Goal: Information Seeking & Learning: Learn about a topic

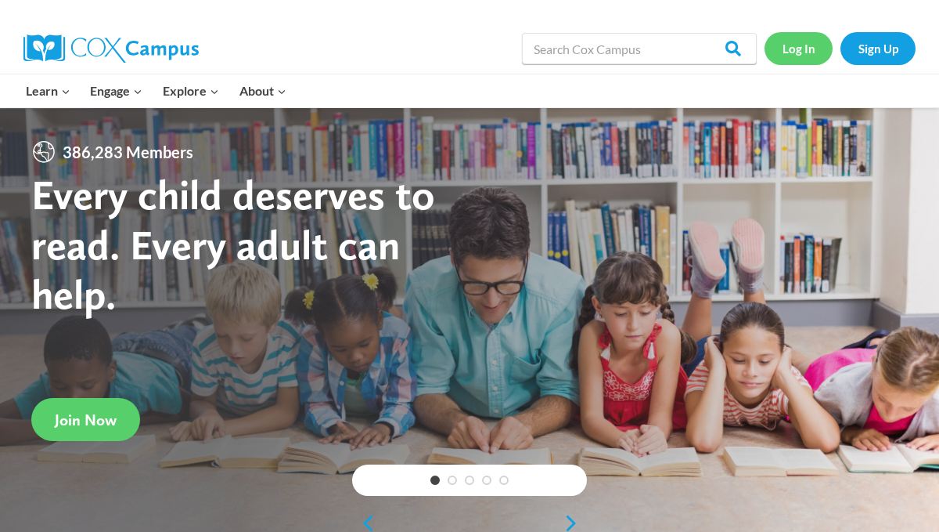
click at [806, 52] on link "Log In" at bounding box center [799, 48] width 68 height 32
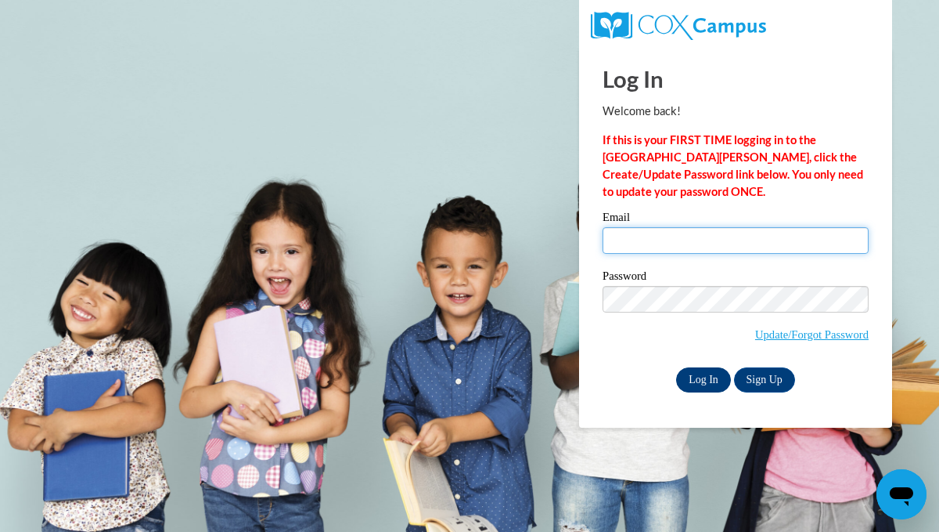
type input "jenangel1044@gmail.com"
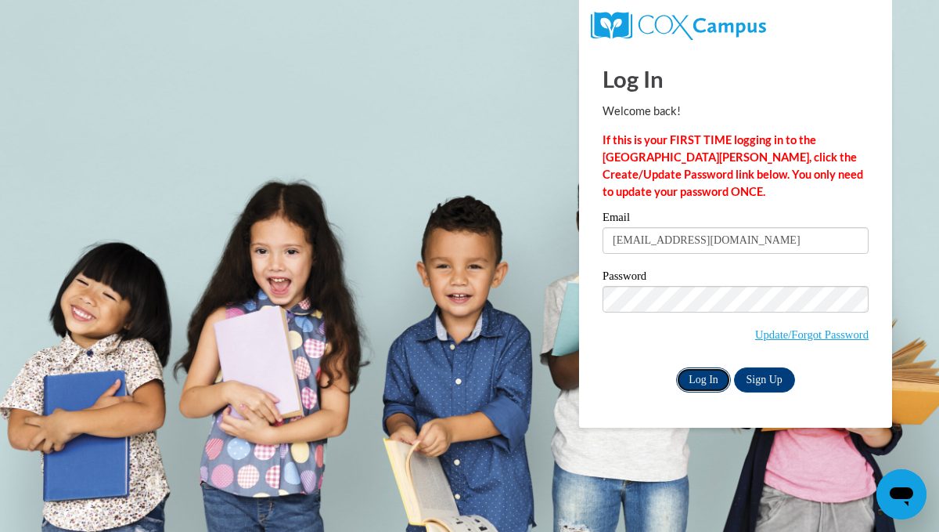
click at [711, 374] on input "Log In" at bounding box center [703, 379] width 55 height 25
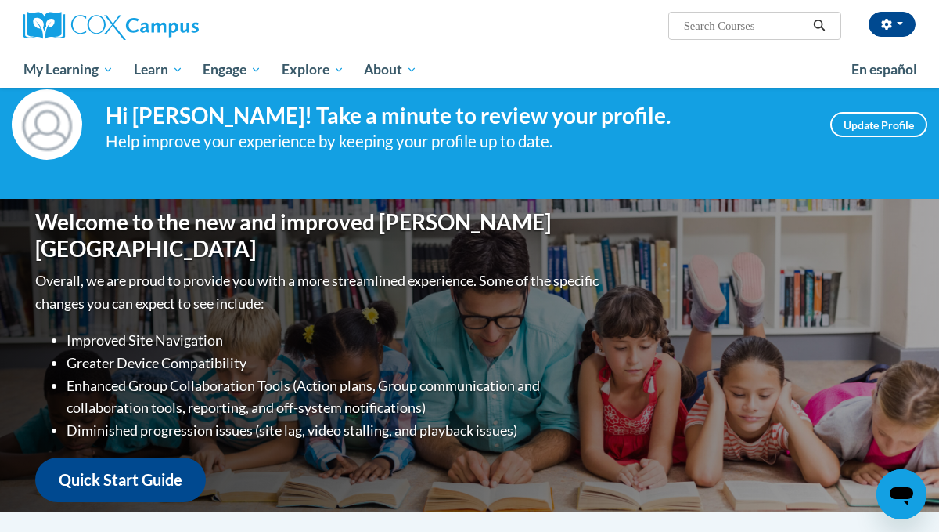
scroll to position [44, 0]
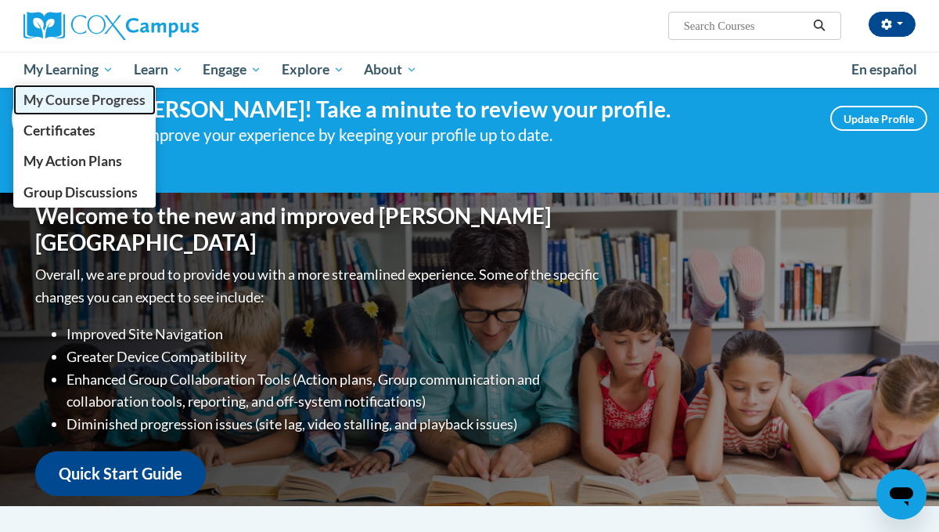
click at [74, 103] on span "My Course Progress" at bounding box center [84, 100] width 122 height 16
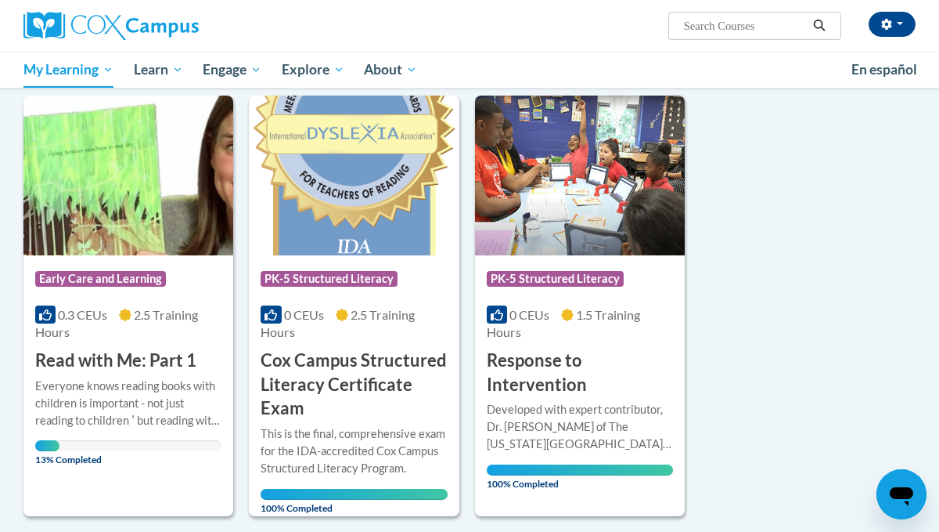
scroll to position [209, 0]
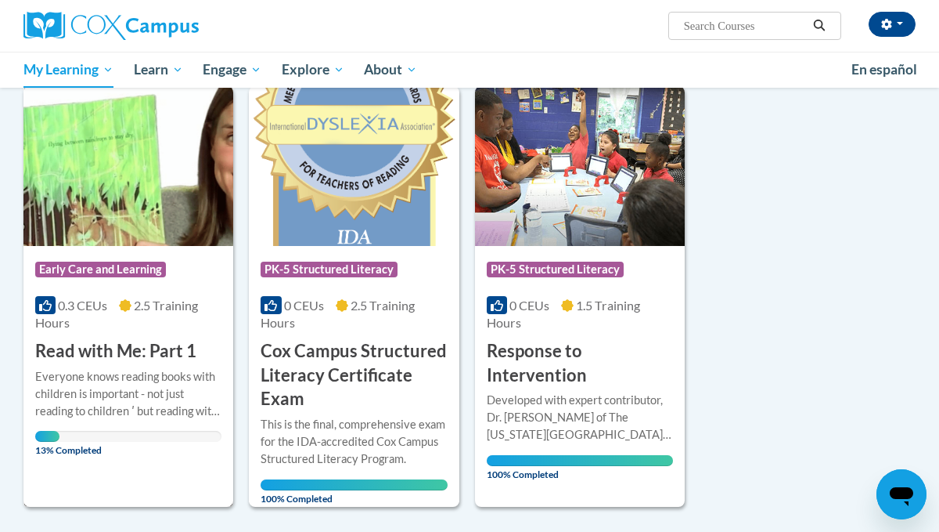
click at [130, 349] on h3 "Read with Me: Part 1" at bounding box center [115, 351] width 161 height 24
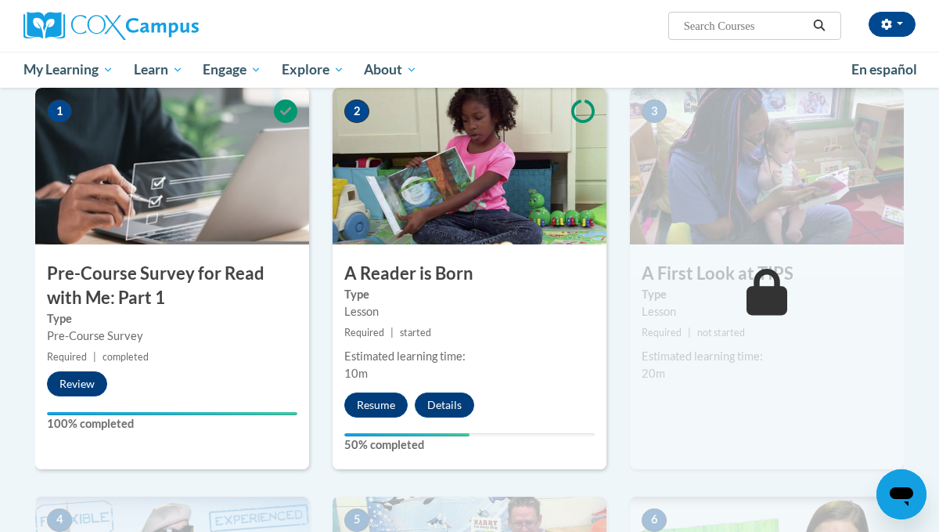
scroll to position [346, 0]
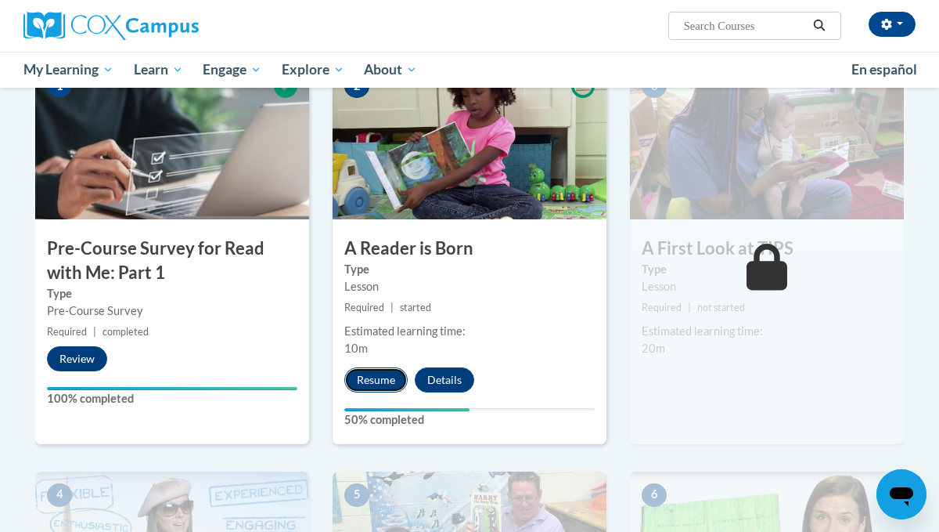
click at [386, 373] on button "Resume" at bounding box center [375, 379] width 63 height 25
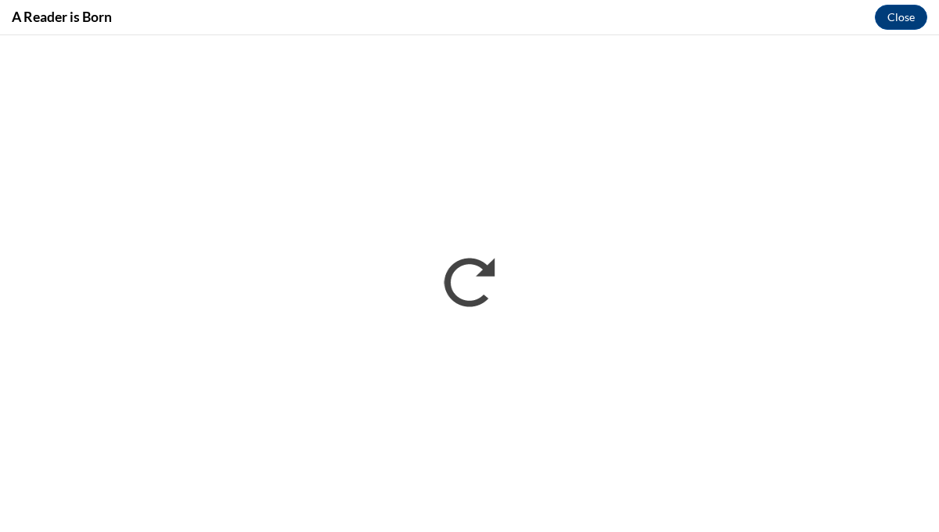
scroll to position [0, 0]
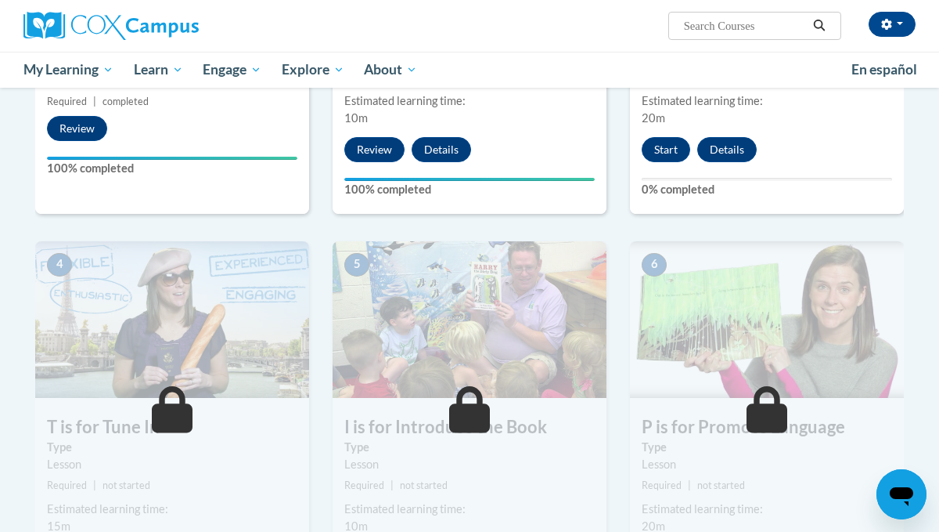
scroll to position [322, 0]
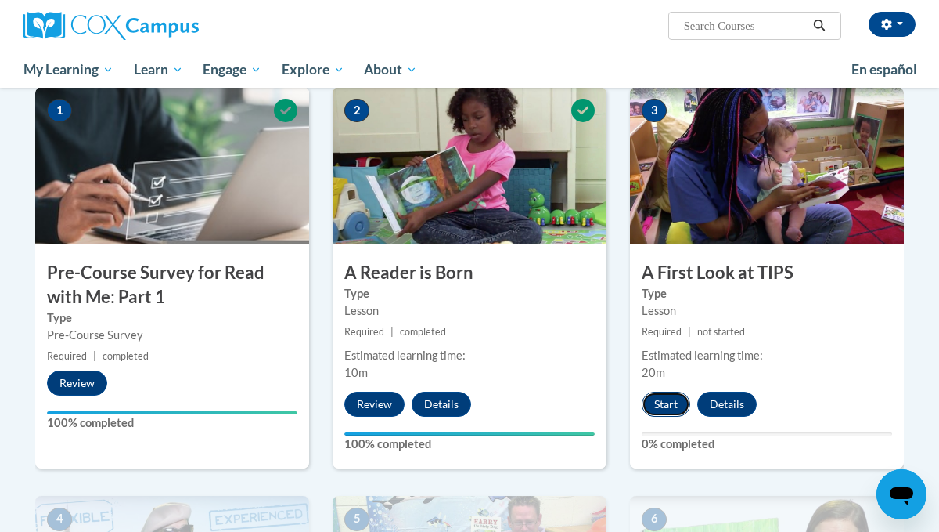
click at [673, 399] on button "Start" at bounding box center [666, 403] width 49 height 25
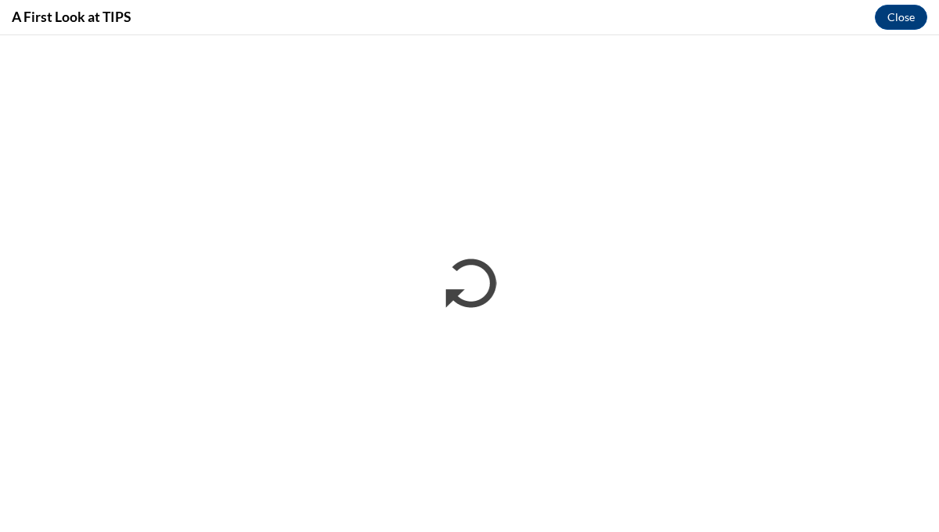
scroll to position [0, 0]
